Goal: Task Accomplishment & Management: Complete application form

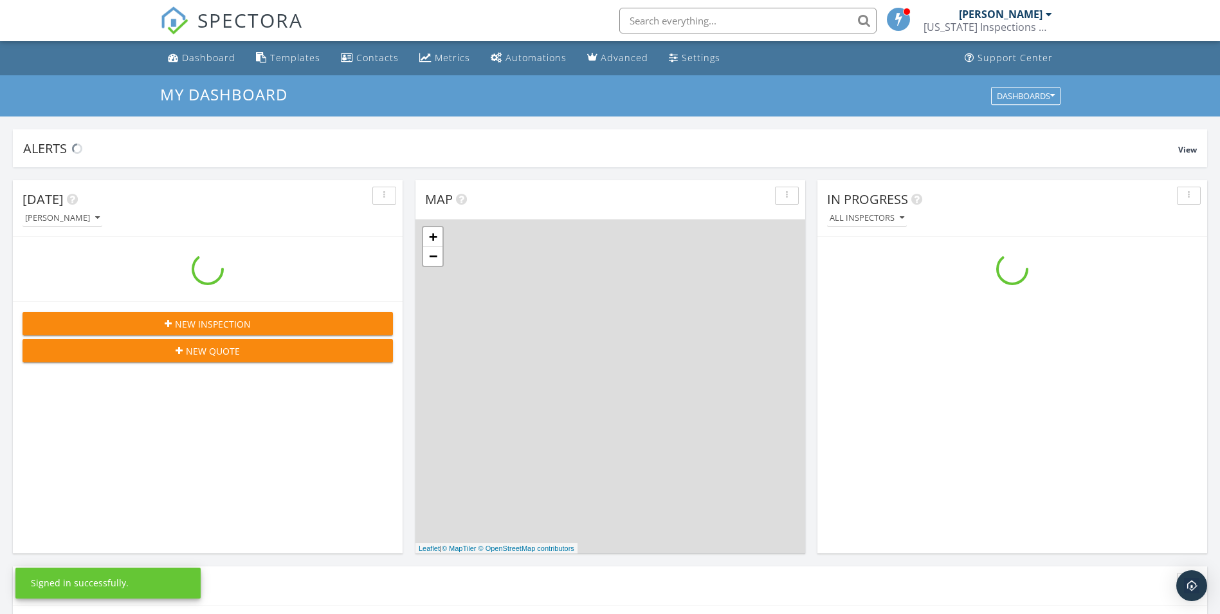
scroll to position [1191, 1240]
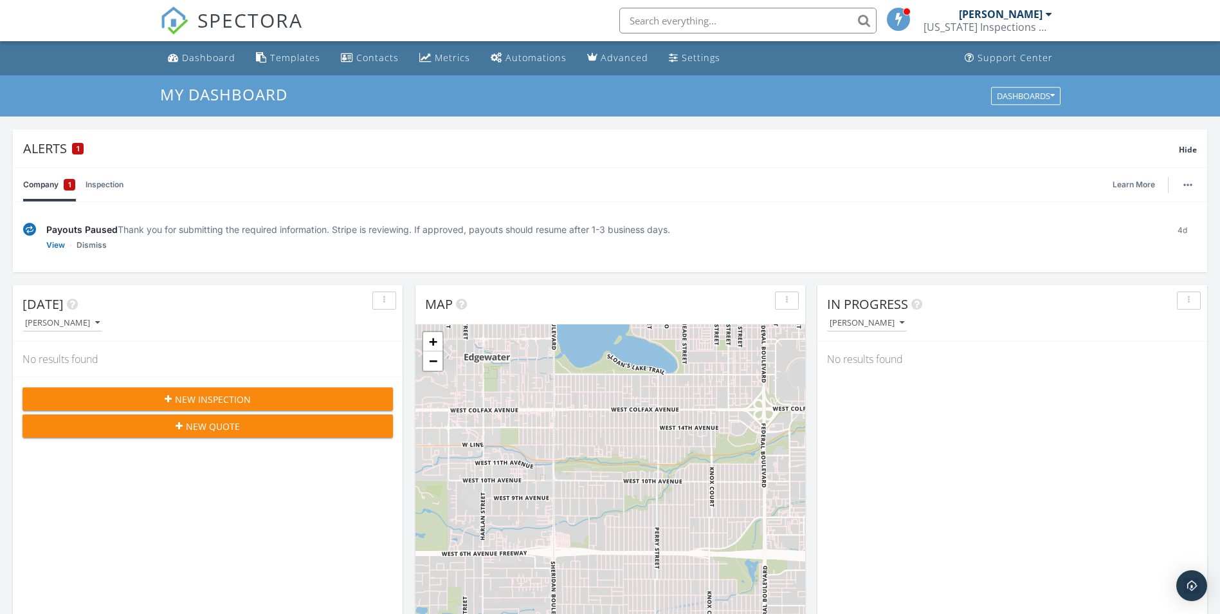
click at [169, 491] on div "[DATE] [PERSON_NAME] No results found New Inspection New Quote" at bounding box center [208, 471] width 390 height 373
click at [189, 394] on span "New Inspection" at bounding box center [213, 399] width 76 height 14
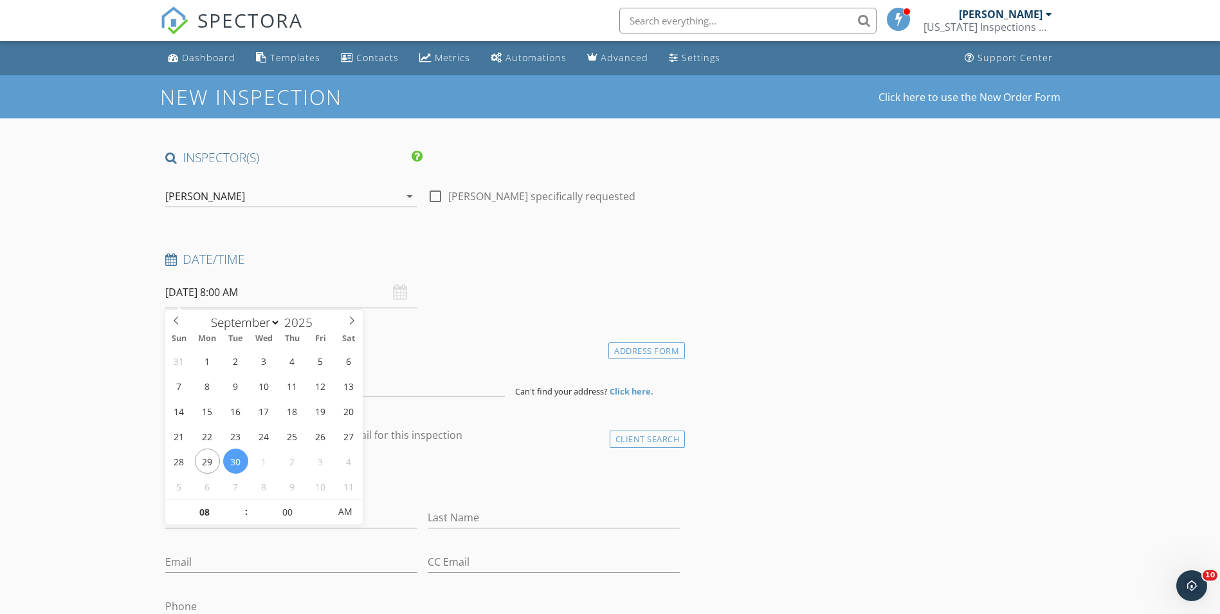
click at [195, 292] on input "09/30/2025 8:00 AM" at bounding box center [291, 293] width 252 height 32
type input "09/28/2025 8:00 AM"
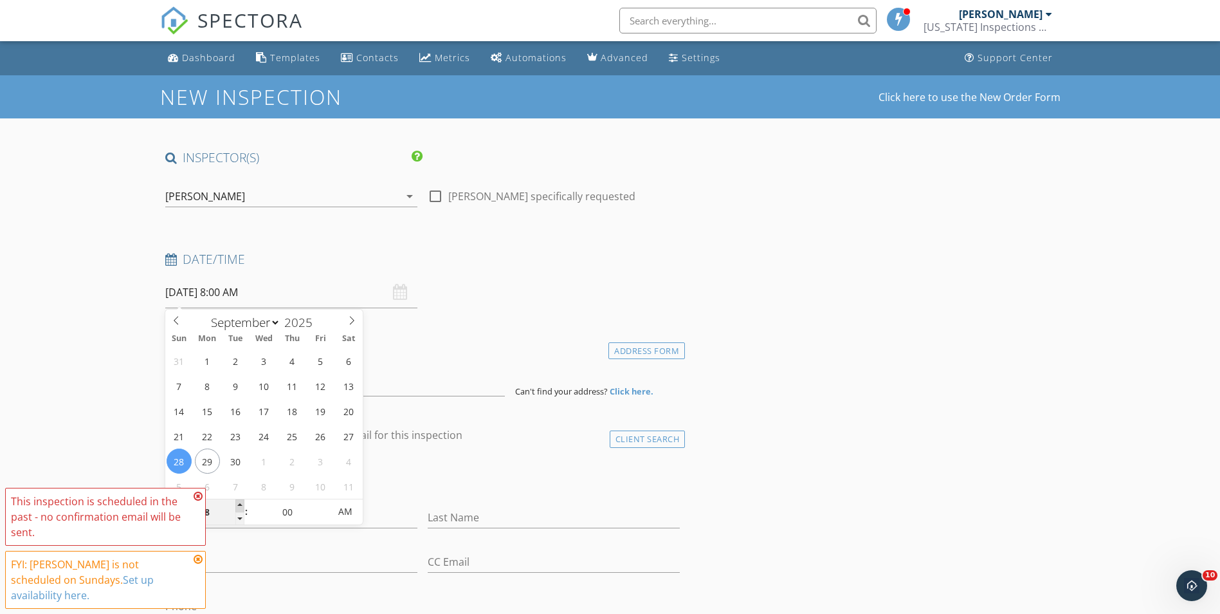
type input "09"
type input "[DATE] 9:00 AM"
click at [235, 501] on span at bounding box center [239, 505] width 9 height 13
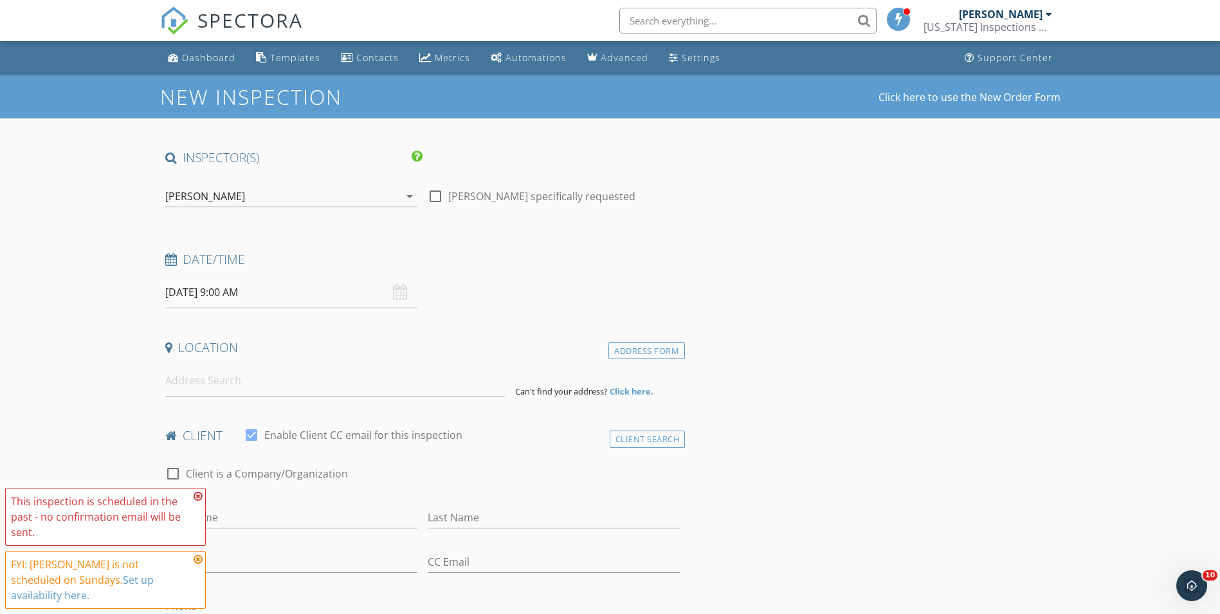
click at [327, 389] on input at bounding box center [335, 381] width 340 height 32
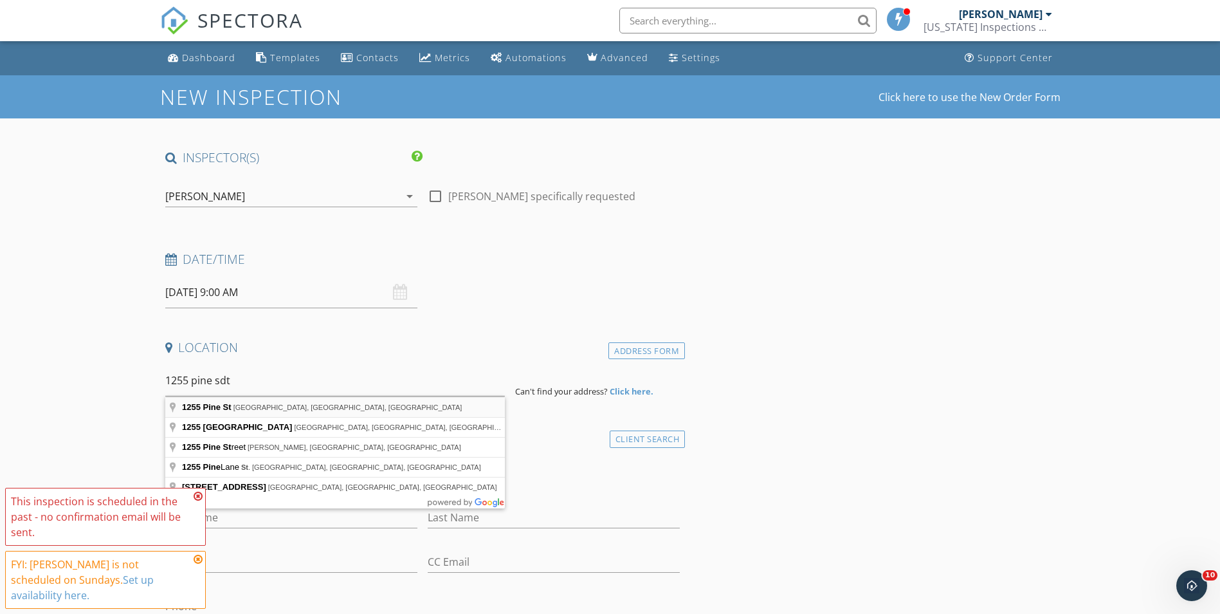
type input "1255 Pine St, Altamonte Springs, FL, USA"
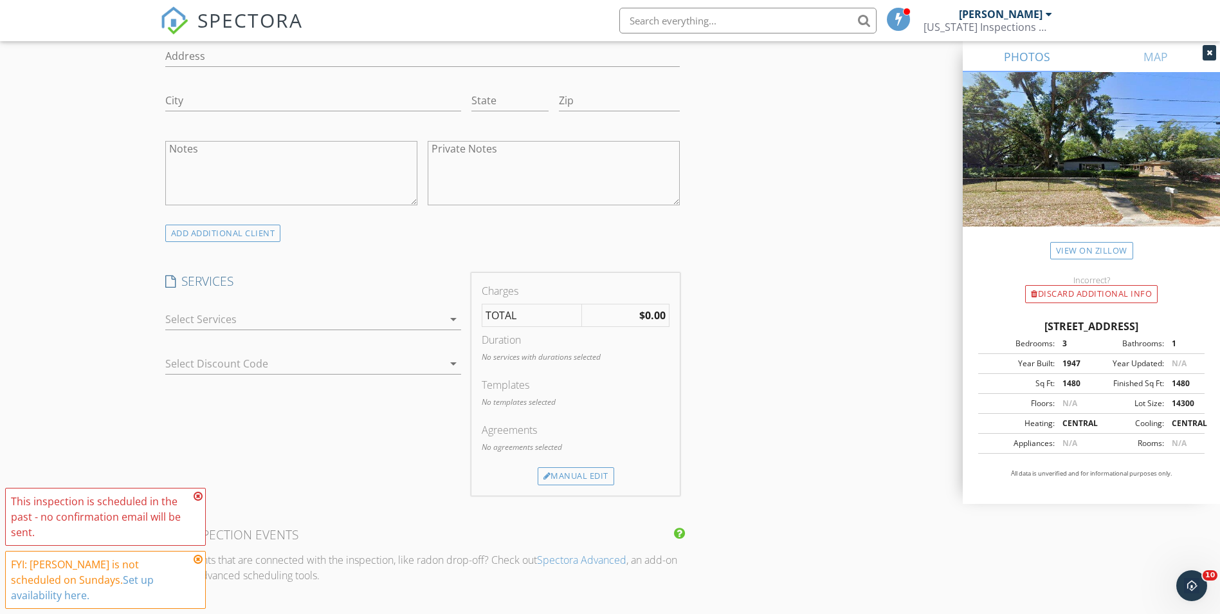
scroll to position [745, 0]
click at [435, 318] on div at bounding box center [304, 314] width 278 height 21
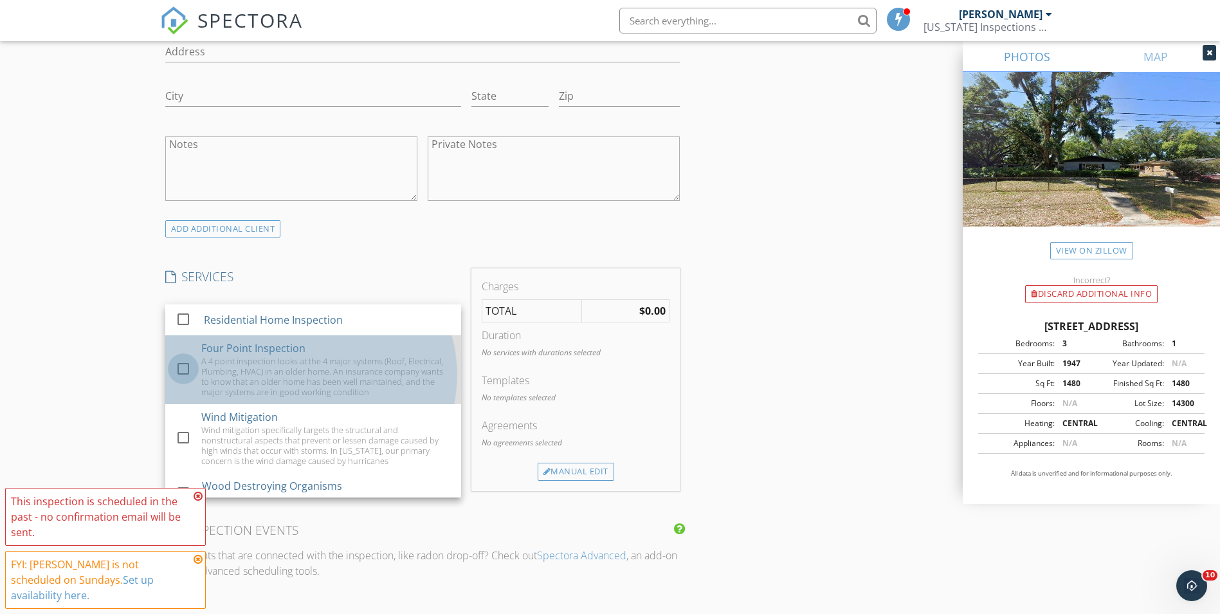
click at [185, 372] on div at bounding box center [183, 369] width 22 height 22
checkbox input "false"
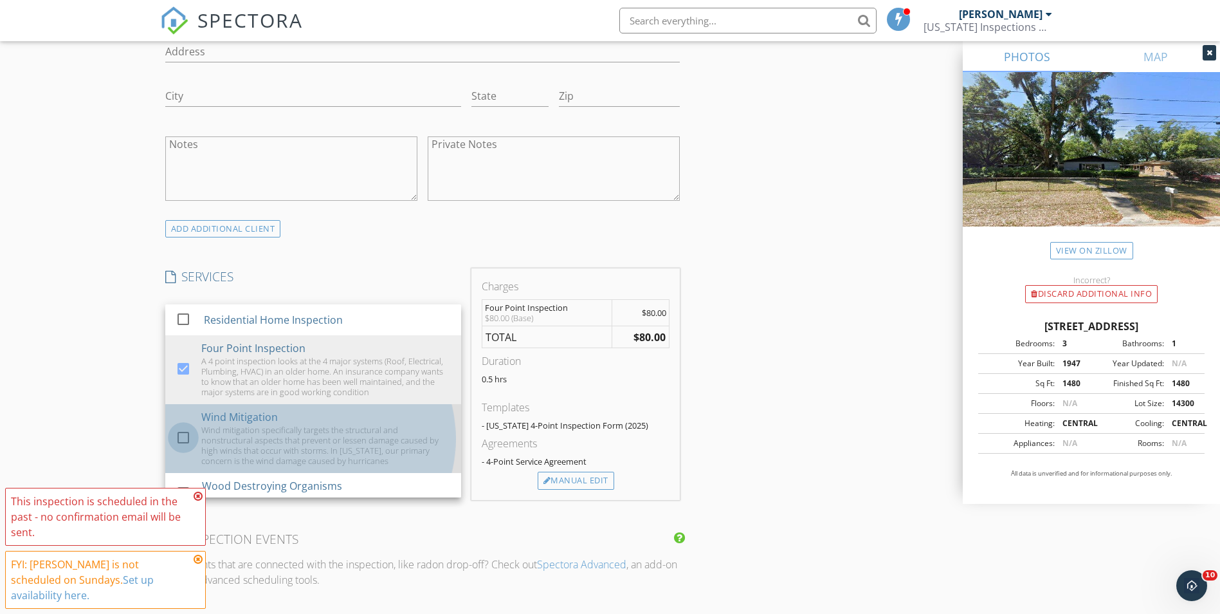
click at [183, 444] on div at bounding box center [183, 437] width 22 height 22
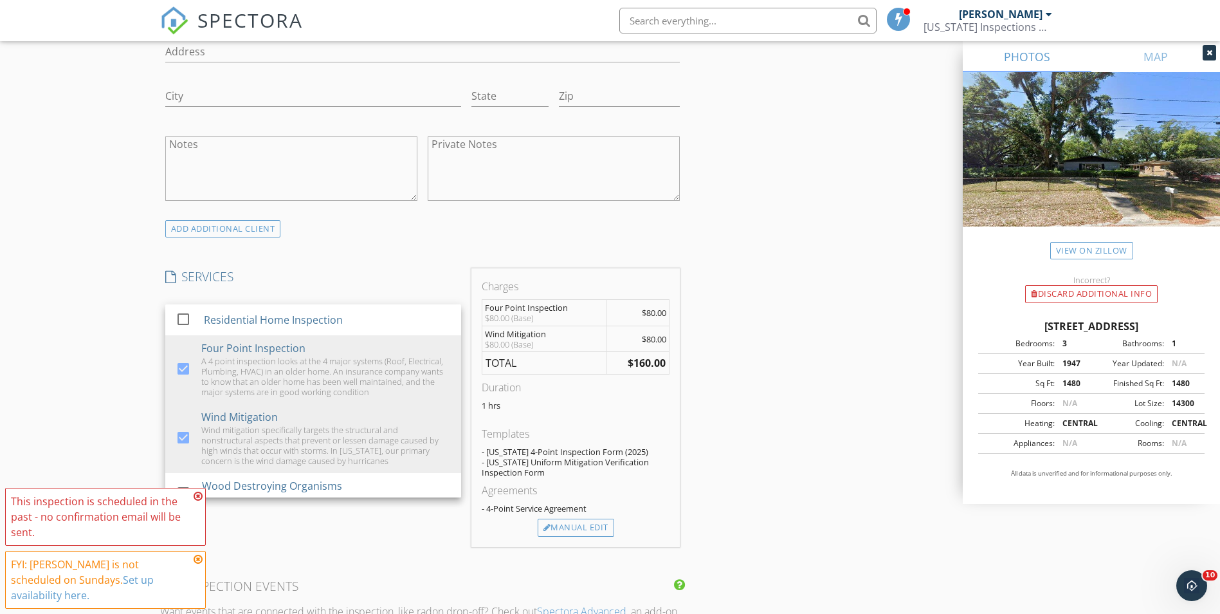
click at [444, 275] on h4 "SERVICES" at bounding box center [313, 276] width 296 height 17
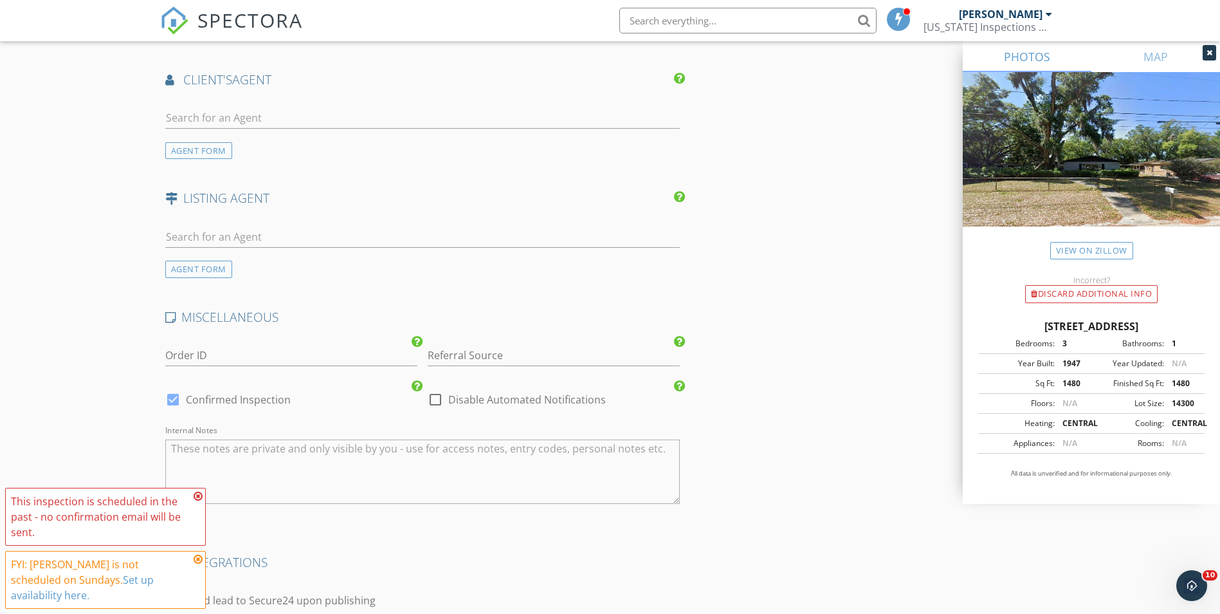
scroll to position [1507, 0]
click at [197, 501] on icon at bounding box center [198, 496] width 9 height 10
click at [197, 564] on icon at bounding box center [198, 559] width 9 height 10
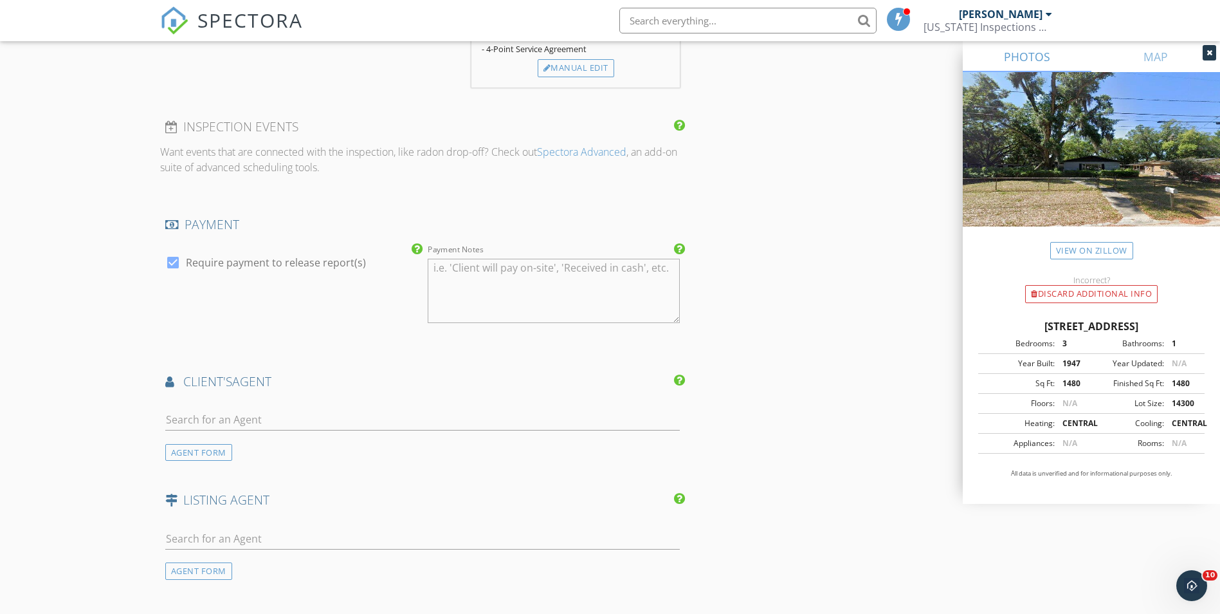
scroll to position [1204, 0]
click at [312, 424] on input "text" at bounding box center [422, 420] width 515 height 21
type input "alex"
click at [309, 447] on li "[PERSON_NAME]" at bounding box center [423, 449] width 514 height 36
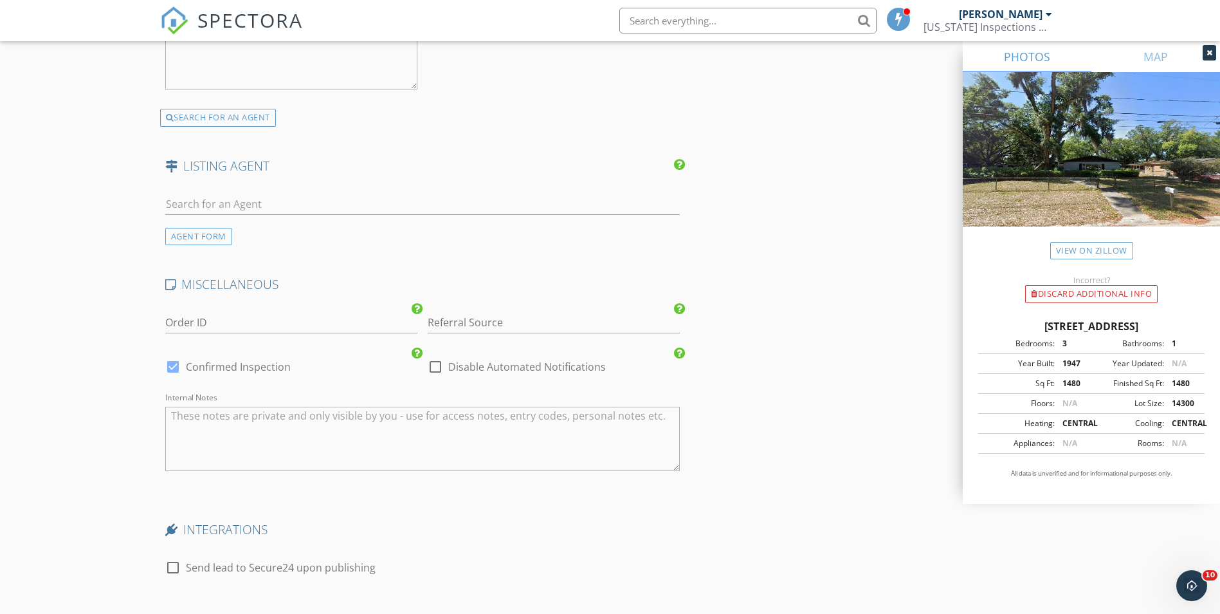
scroll to position [2041, 0]
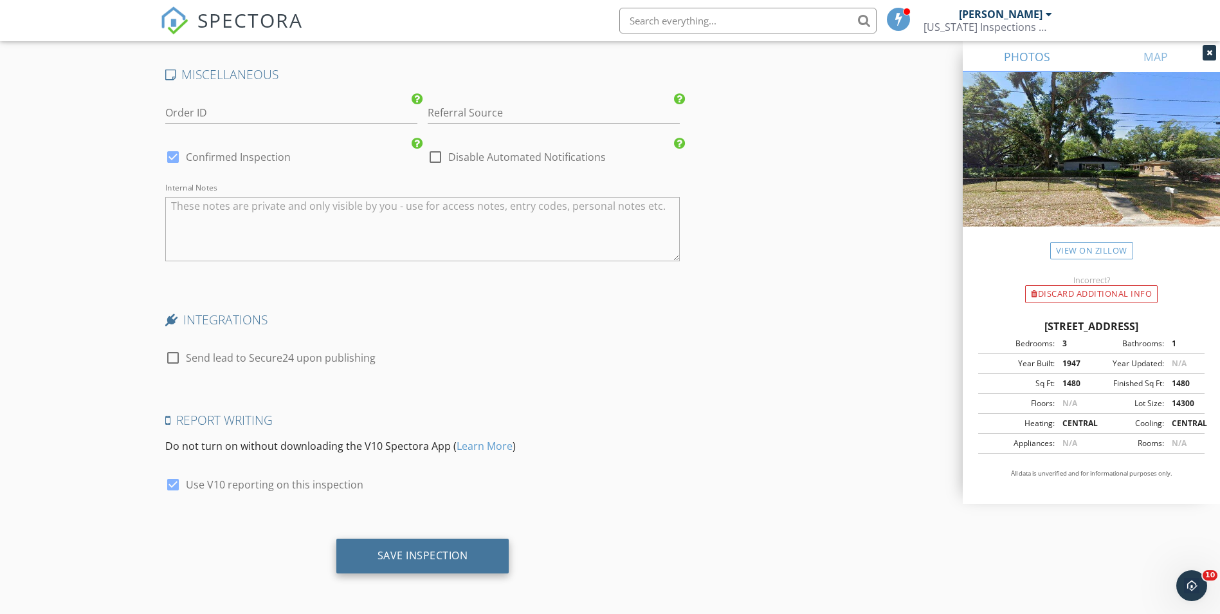
click at [450, 542] on div "Save Inspection" at bounding box center [422, 555] width 173 height 35
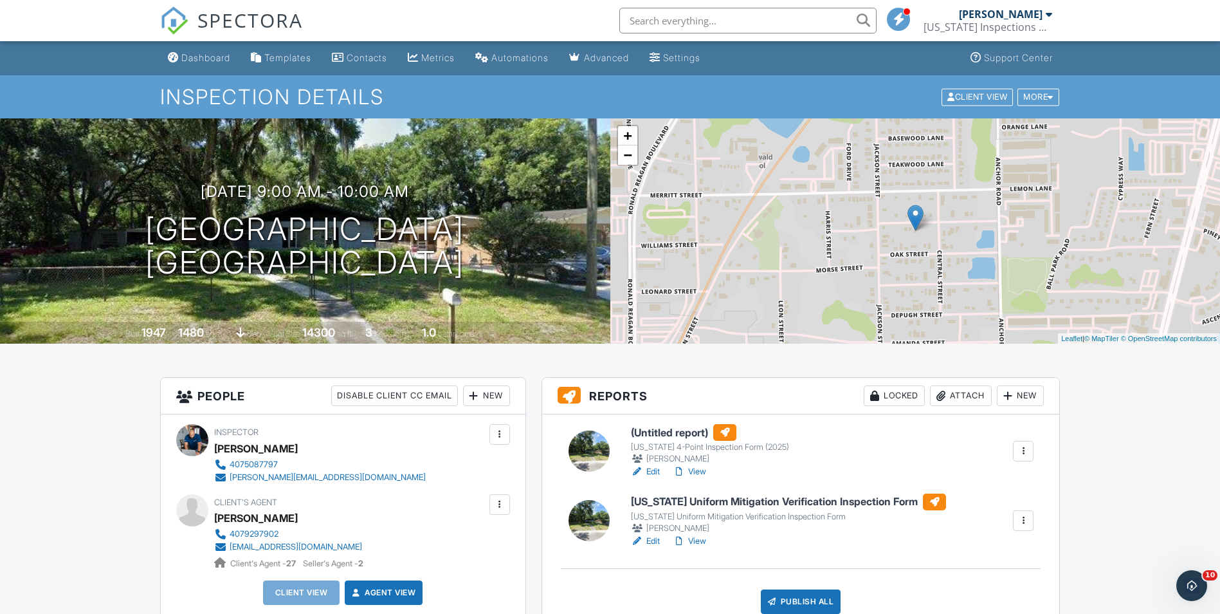
click at [656, 473] on link "Edit" at bounding box center [645, 471] width 29 height 13
click at [702, 472] on link "View" at bounding box center [689, 471] width 33 height 13
click at [697, 472] on link "View" at bounding box center [689, 471] width 33 height 13
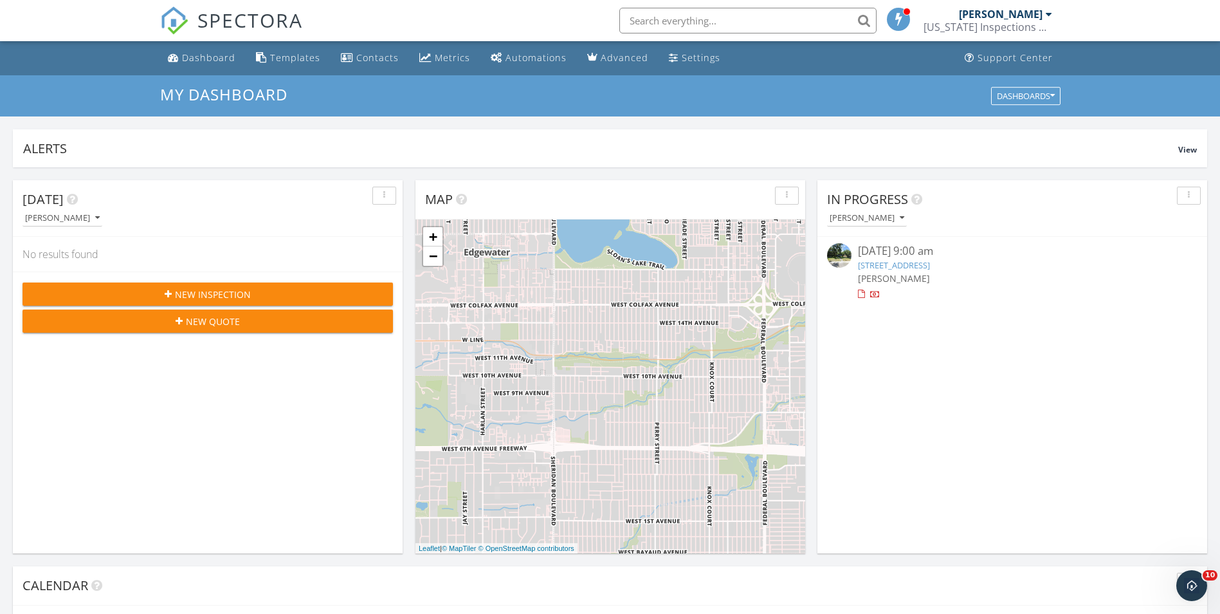
click at [919, 260] on link "[STREET_ADDRESS]" at bounding box center [894, 265] width 72 height 12
click at [930, 261] on link "1255 Pine St, Altamonte Springs, FL 32701" at bounding box center [894, 265] width 72 height 12
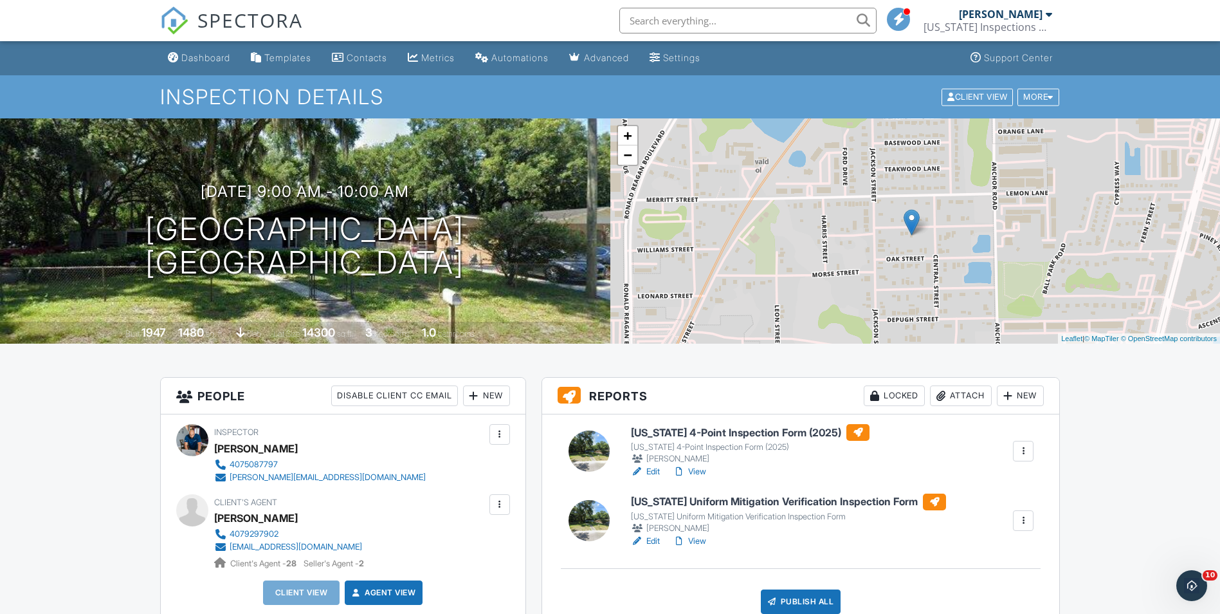
click at [958, 264] on div "+ − Leaflet | © MapTiler © OpenStreetMap contributors" at bounding box center [915, 230] width 610 height 225
click at [495, 406] on div "New" at bounding box center [486, 395] width 47 height 21
click at [497, 435] on li "Client" at bounding box center [533, 435] width 127 height 32
